Goal: Find specific page/section

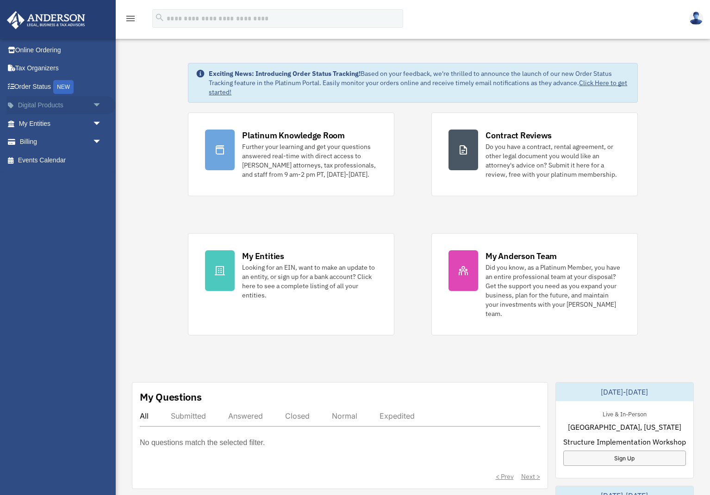
click at [95, 106] on span "arrow_drop_down" at bounding box center [102, 105] width 19 height 19
click at [95, 106] on span "arrow_drop_up" at bounding box center [102, 105] width 19 height 19
click at [99, 121] on span "arrow_drop_down" at bounding box center [102, 123] width 19 height 19
click at [99, 121] on span "arrow_drop_up" at bounding box center [102, 123] width 19 height 19
click at [96, 104] on span "arrow_drop_down" at bounding box center [102, 105] width 19 height 19
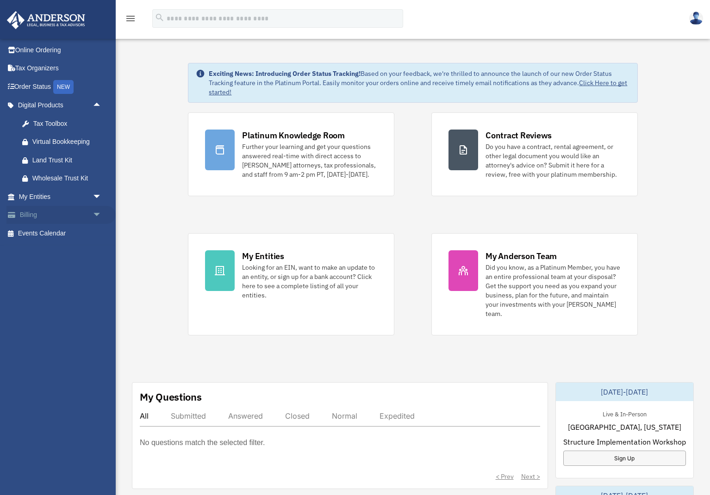
click at [99, 216] on span "arrow_drop_down" at bounding box center [102, 215] width 19 height 19
click at [98, 216] on span "arrow_drop_up" at bounding box center [102, 215] width 19 height 19
click at [97, 197] on span "arrow_drop_down" at bounding box center [102, 196] width 19 height 19
click at [97, 197] on span "arrow_drop_up" at bounding box center [102, 196] width 19 height 19
click at [100, 105] on span "arrow_drop_up" at bounding box center [102, 105] width 19 height 19
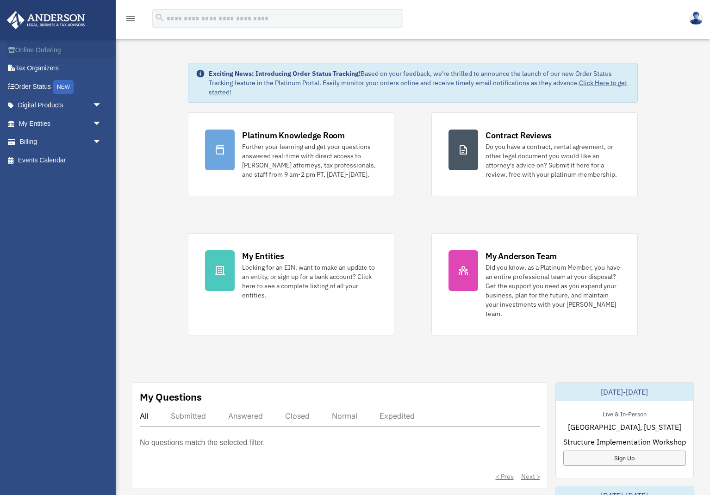
click at [57, 53] on link "Online Ordering" at bounding box center [60, 50] width 109 height 19
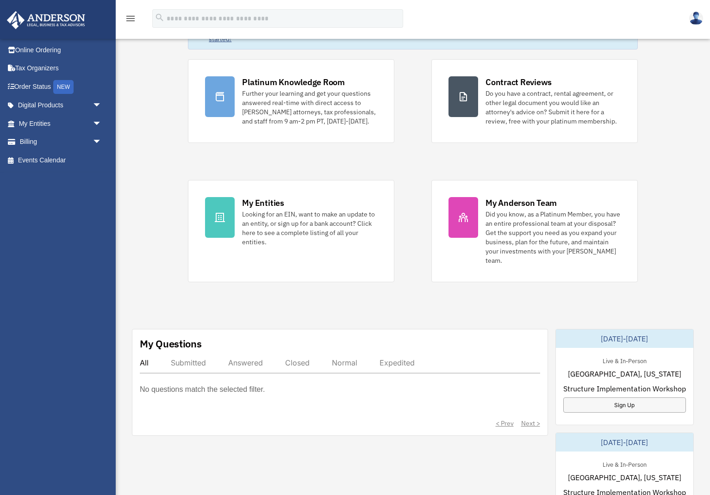
click at [182, 363] on div "Submitted" at bounding box center [188, 362] width 35 height 9
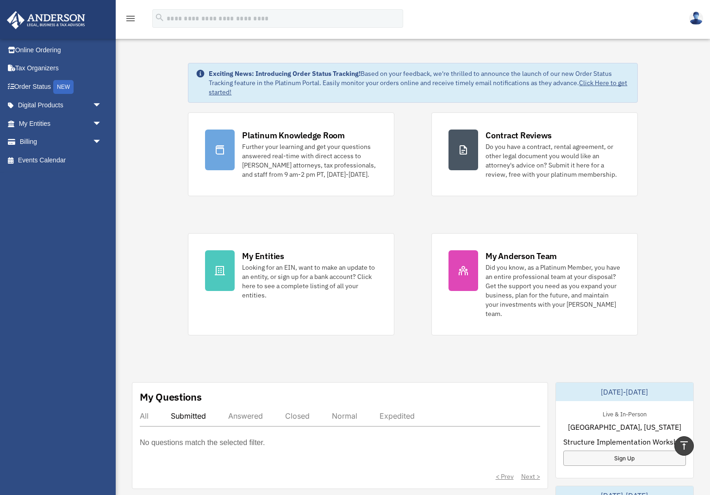
scroll to position [0, 0]
